Goal: Complete Application Form: Complete application form

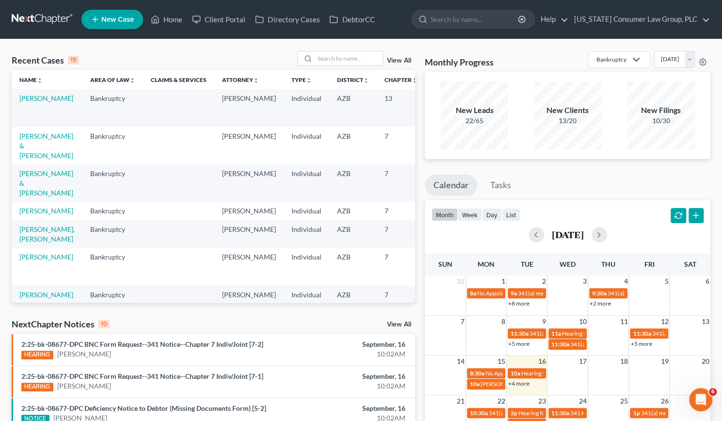
click at [39, 102] on link "[PERSON_NAME]" at bounding box center [46, 98] width 54 height 8
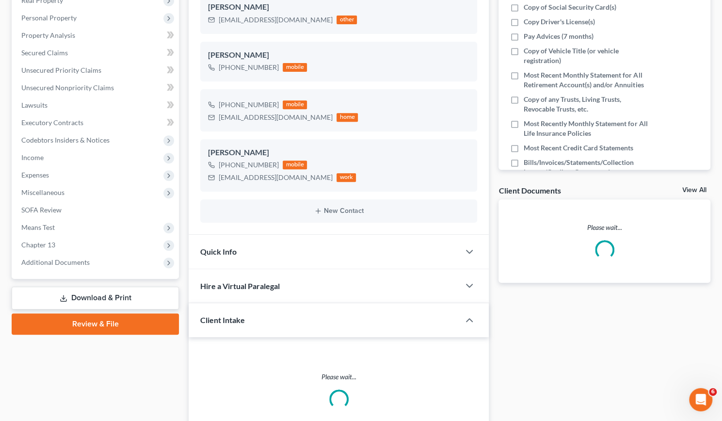
scroll to position [180, 0]
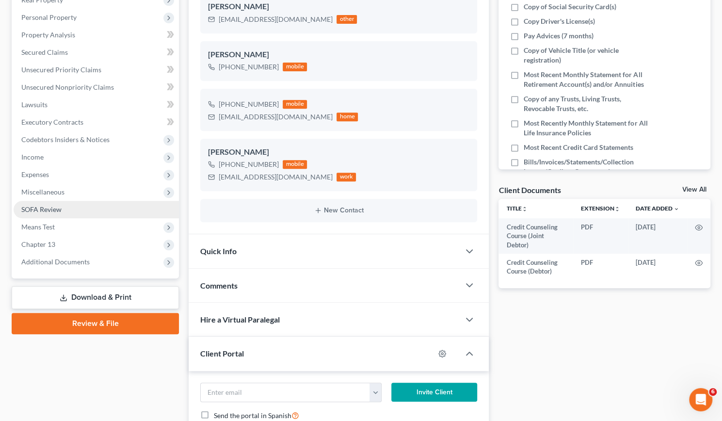
click at [44, 212] on span "SOFA Review" at bounding box center [41, 209] width 40 height 8
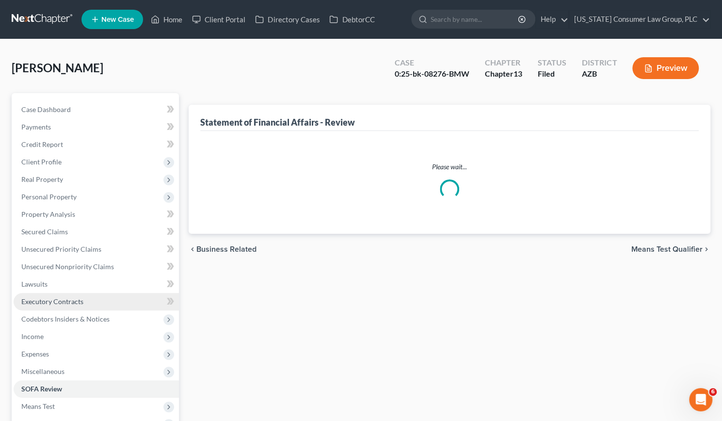
scroll to position [128, 0]
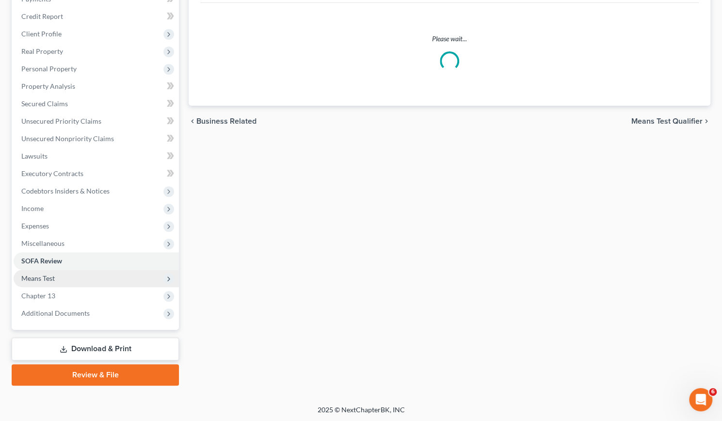
click at [50, 278] on span "Means Test" at bounding box center [37, 278] width 33 height 8
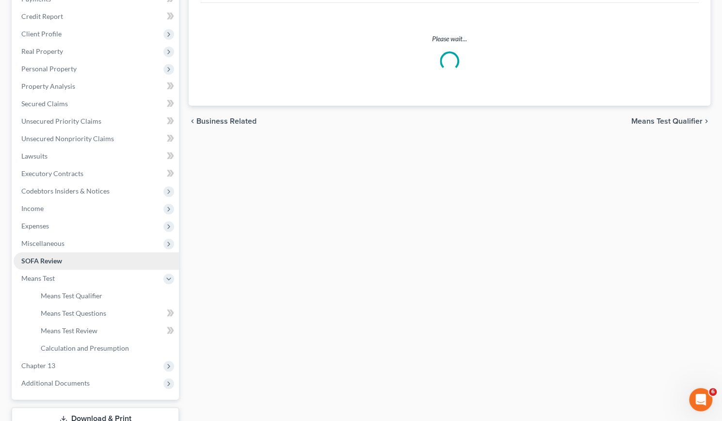
click at [52, 252] on link "SOFA Review" at bounding box center [96, 260] width 165 height 17
click at [52, 259] on span "SOFA Review" at bounding box center [41, 261] width 41 height 8
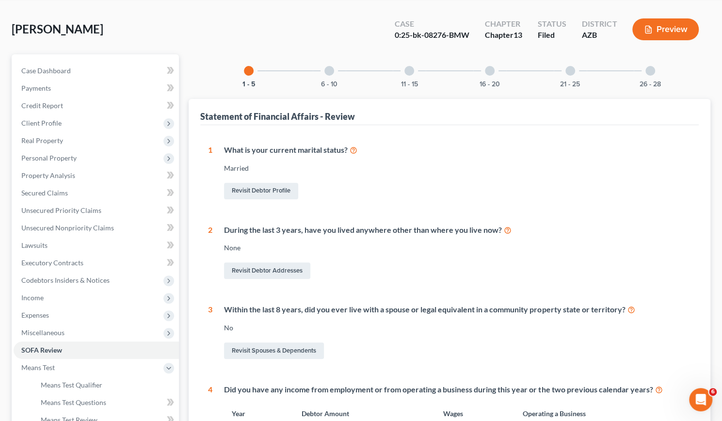
scroll to position [39, 0]
click at [568, 74] on div at bounding box center [571, 71] width 10 height 10
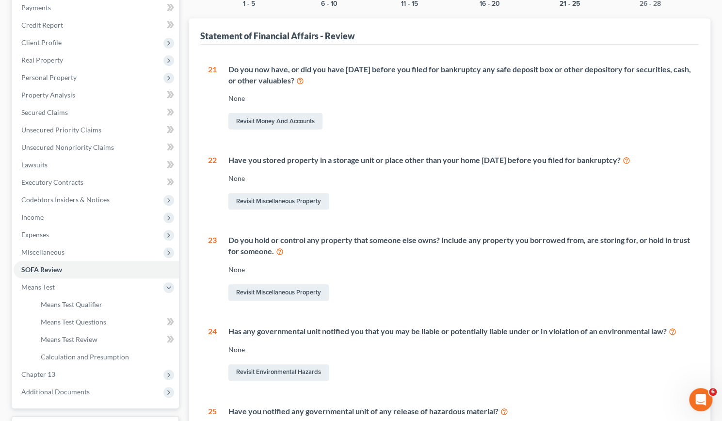
scroll to position [111, 0]
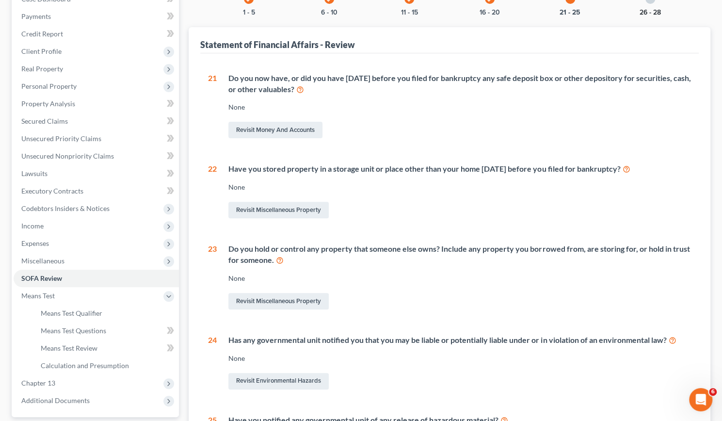
drag, startPoint x: 568, startPoint y: 74, endPoint x: 649, endPoint y: 12, distance: 102.1
click at [649, 12] on button "26 - 28" at bounding box center [650, 12] width 21 height 7
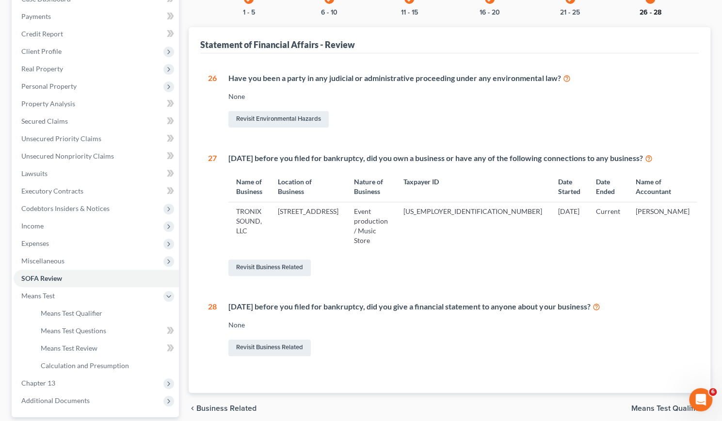
click at [649, 12] on button "26 - 28" at bounding box center [651, 12] width 22 height 7
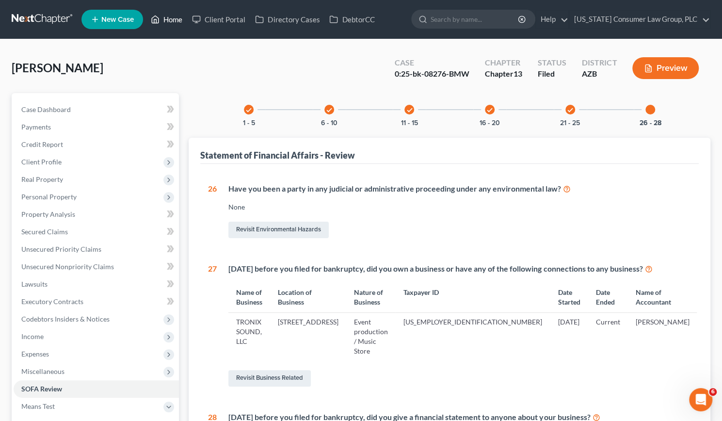
click at [180, 18] on link "Home" at bounding box center [166, 19] width 41 height 17
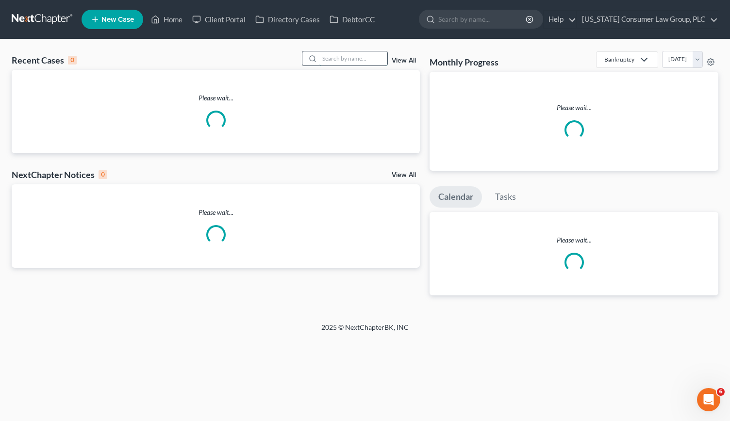
click at [343, 60] on input "search" at bounding box center [353, 58] width 68 height 14
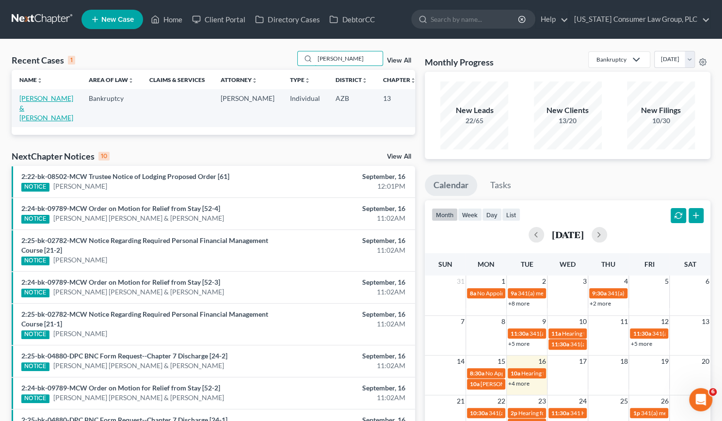
type input "[PERSON_NAME]"
click at [31, 109] on link "[PERSON_NAME] & [PERSON_NAME]" at bounding box center [46, 108] width 54 height 28
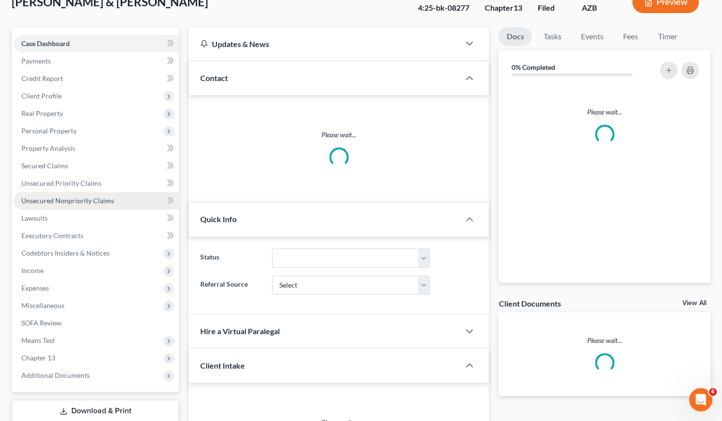
scroll to position [78, 0]
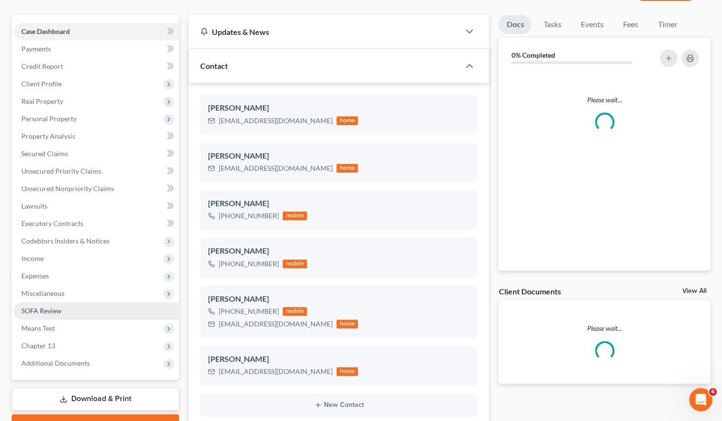
click at [58, 311] on span "SOFA Review" at bounding box center [41, 311] width 40 height 8
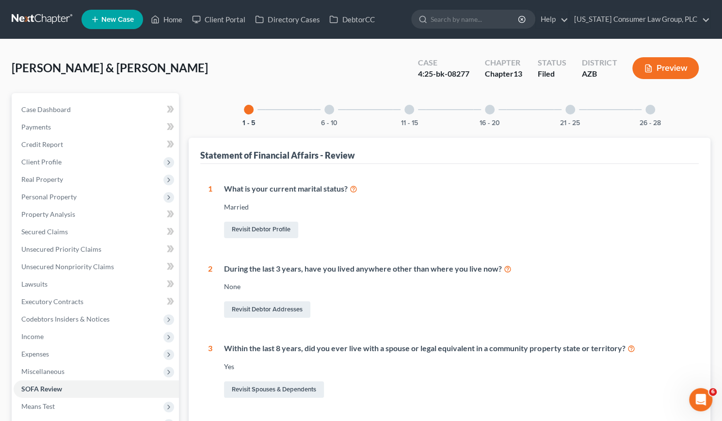
click at [655, 111] on div "26 - 28" at bounding box center [650, 109] width 33 height 33
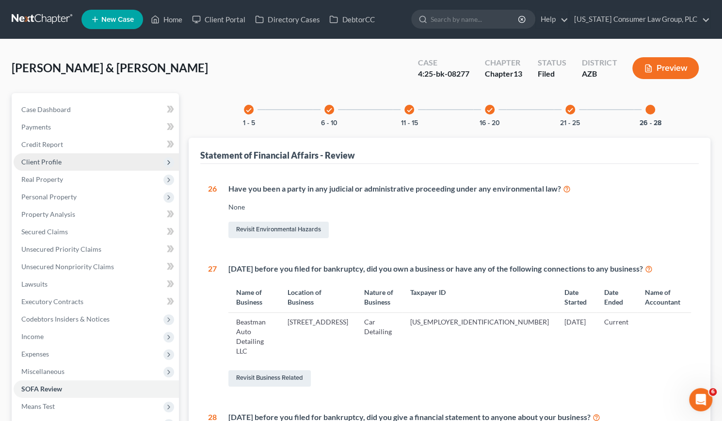
click at [52, 159] on span "Client Profile" at bounding box center [41, 162] width 40 height 8
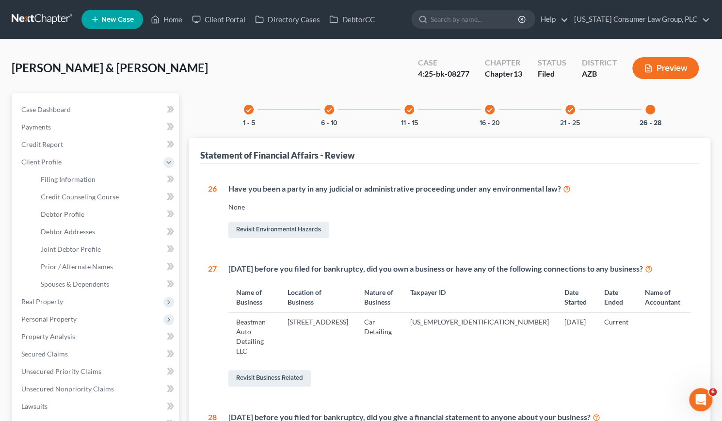
click at [248, 105] on div "check" at bounding box center [249, 110] width 10 height 10
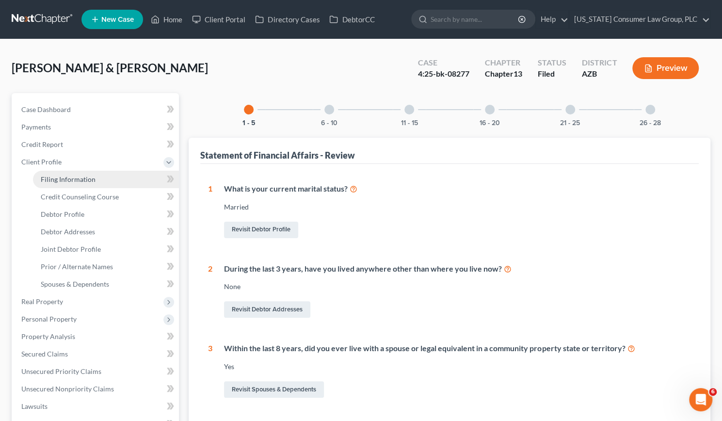
click at [64, 178] on span "Filing Information" at bounding box center [68, 179] width 55 height 8
select select "1"
select select "3"
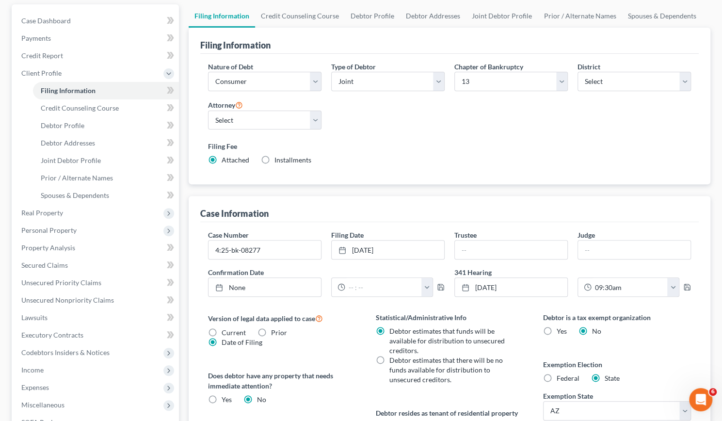
scroll to position [95, 0]
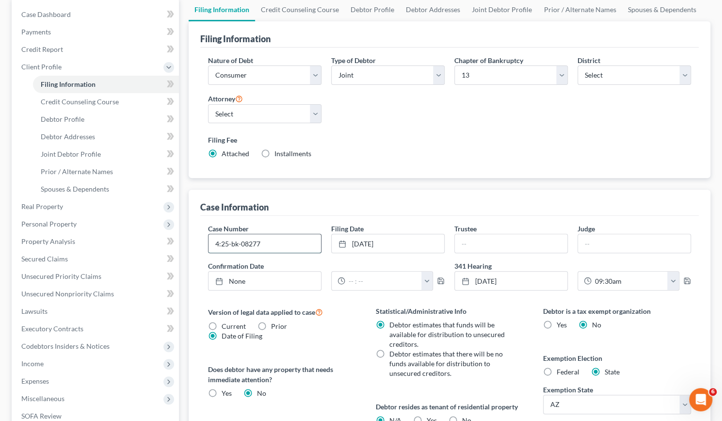
click at [280, 243] on input "4:25-bk-08277" at bounding box center [265, 243] width 113 height 18
type input "4:25-bk-08277-BMW"
type input "h"
type input "[PERSON_NAME]"
click at [465, 240] on input "text" at bounding box center [511, 243] width 113 height 18
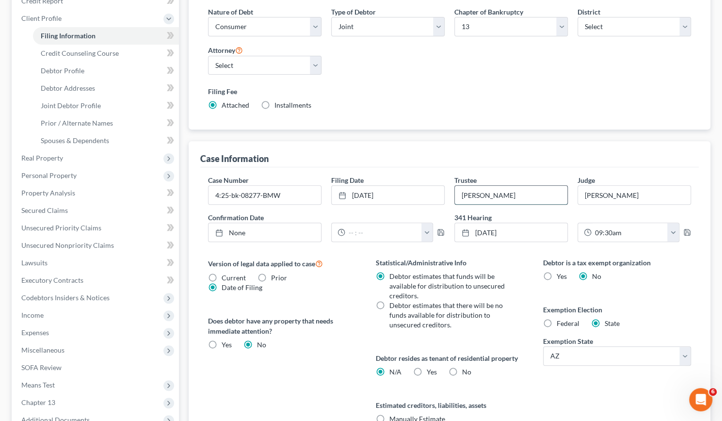
scroll to position [0, 0]
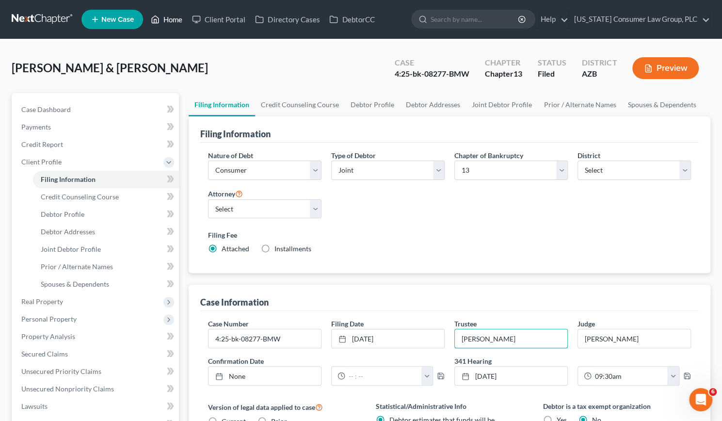
type input "[PERSON_NAME]"
click at [165, 24] on link "Home" at bounding box center [166, 19] width 41 height 17
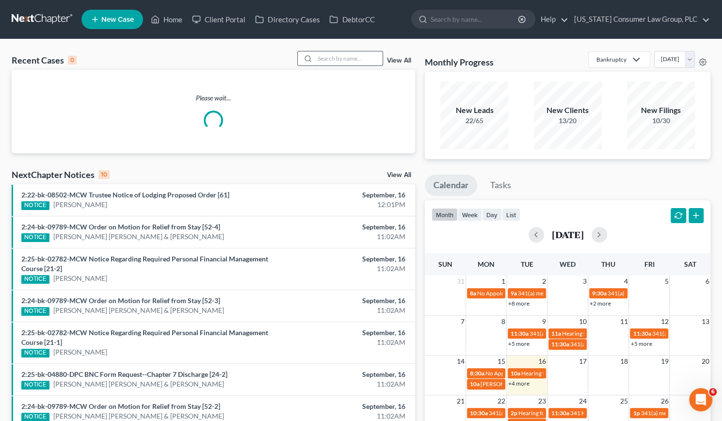
click at [353, 58] on input "search" at bounding box center [349, 58] width 68 height 14
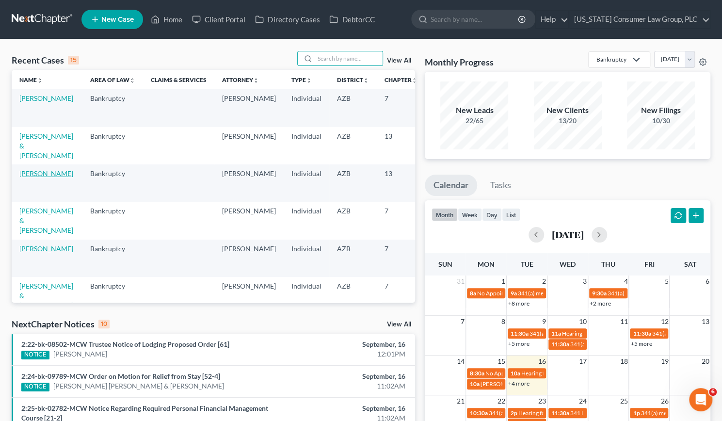
click at [42, 178] on link "[PERSON_NAME]" at bounding box center [46, 173] width 54 height 8
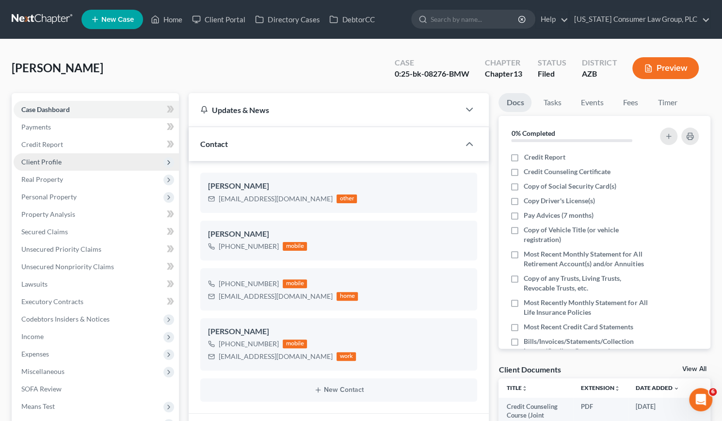
click at [45, 155] on span "Client Profile" at bounding box center [96, 161] width 165 height 17
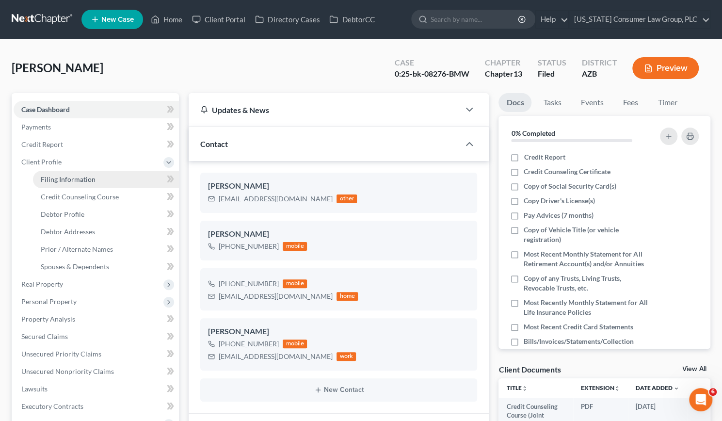
click at [56, 180] on span "Filing Information" at bounding box center [68, 179] width 55 height 8
select select "1"
select select "0"
select select "3"
select select "4"
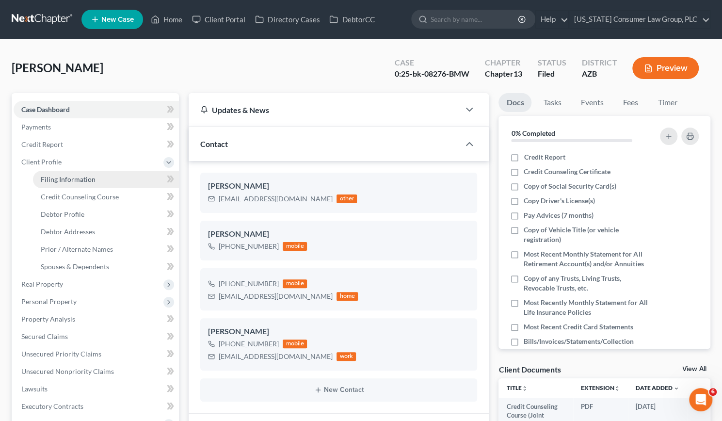
select select "0"
select select "3"
